Goal: Task Accomplishment & Management: Complete application form

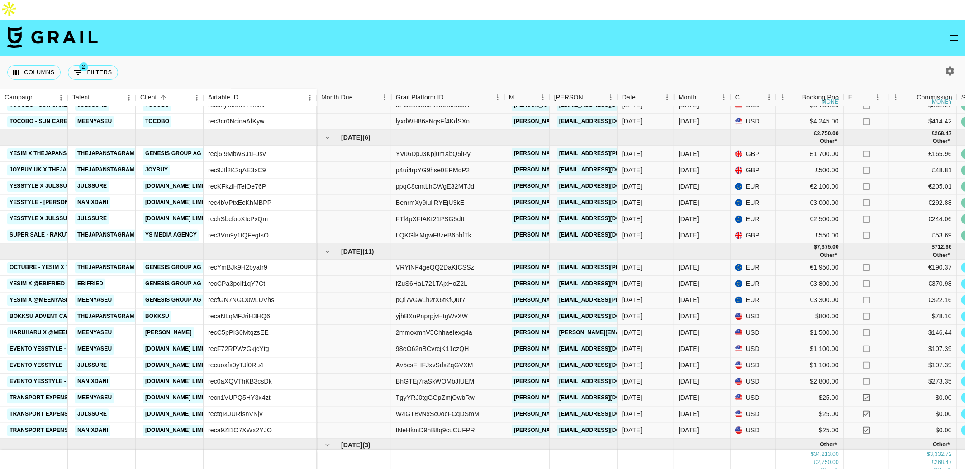
scroll to position [193, 0]
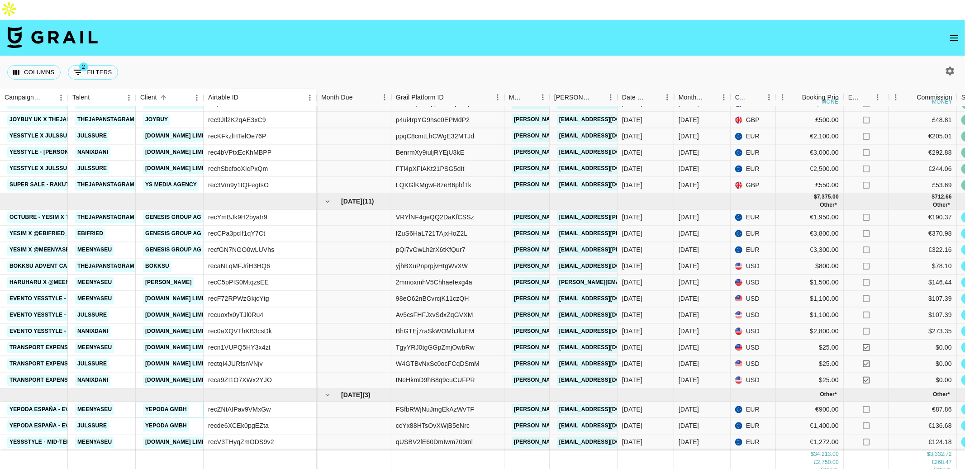
click at [179, 404] on link "Yepoda GmbH" at bounding box center [166, 409] width 46 height 11
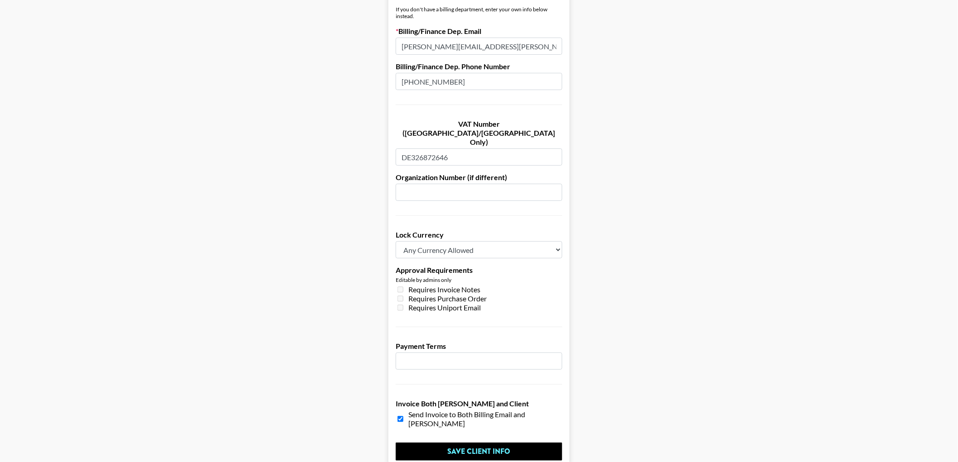
scroll to position [574, 0]
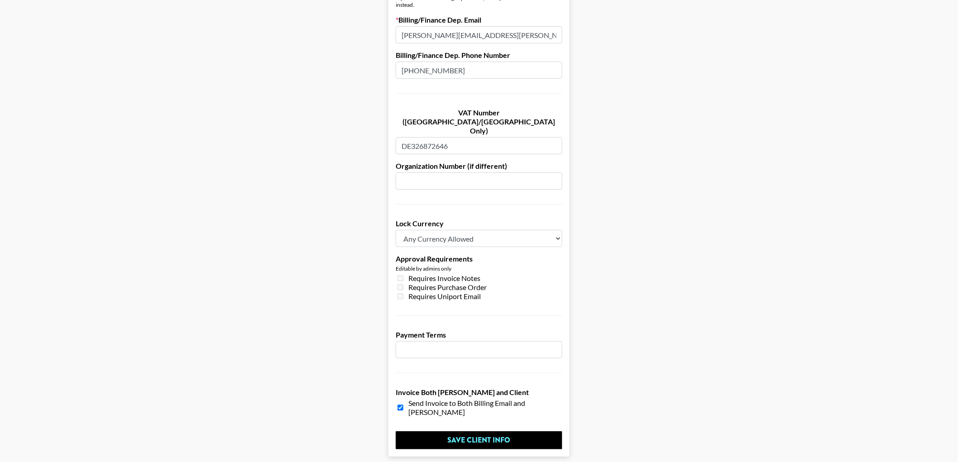
click at [429, 341] on input "number" at bounding box center [479, 349] width 167 height 17
type input "14"
click at [446, 431] on input "Save Client Info" at bounding box center [479, 440] width 167 height 18
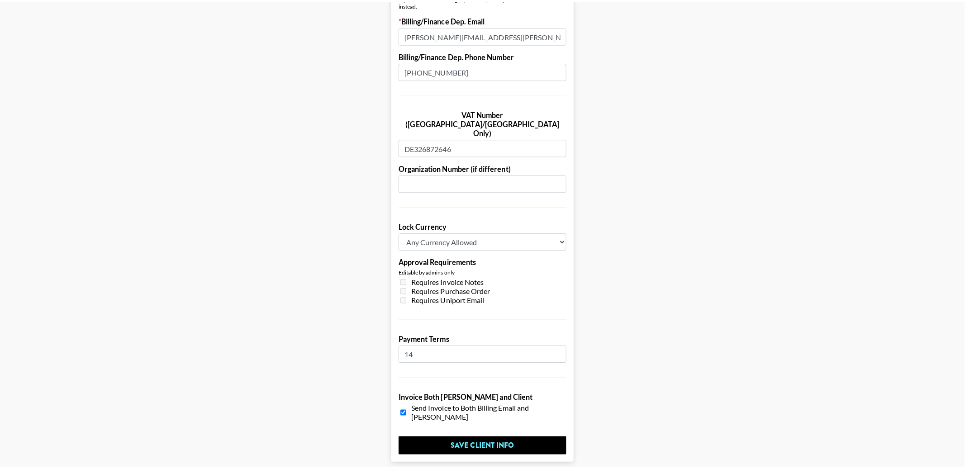
scroll to position [0, 0]
